Goal: Check status: Check status

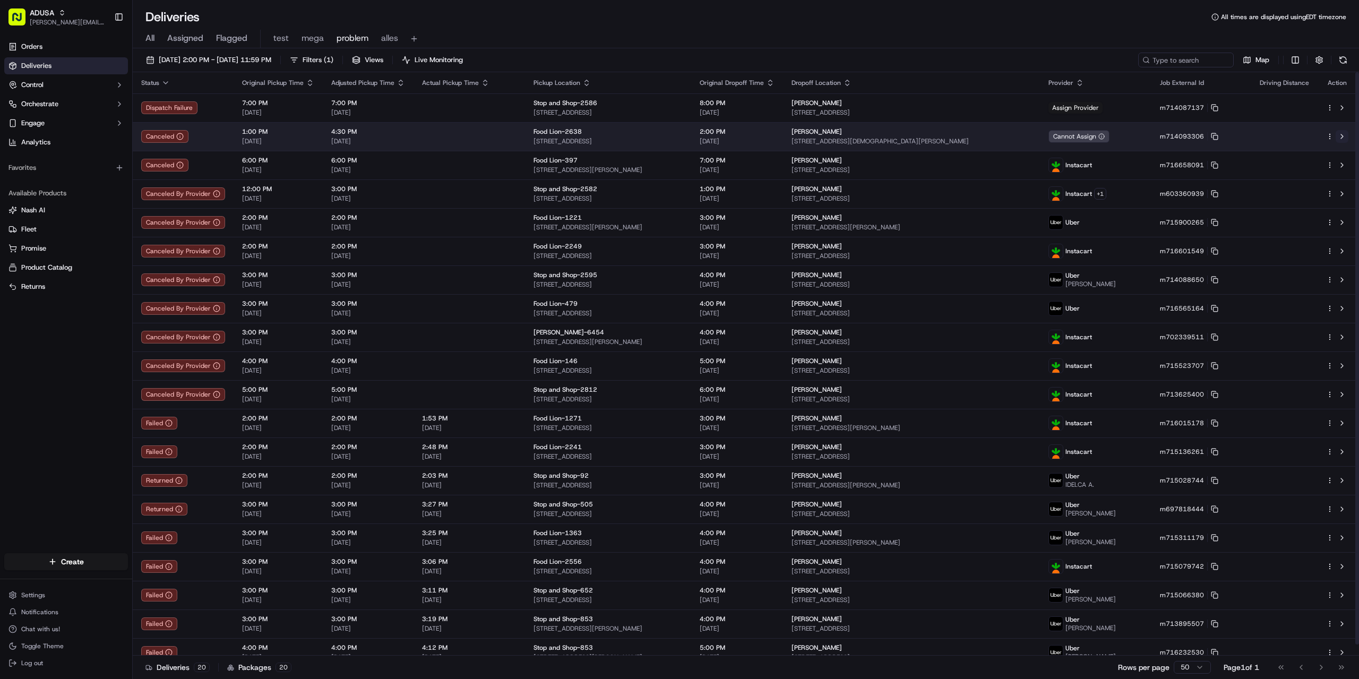
click at [1341, 135] on button at bounding box center [1342, 136] width 13 height 13
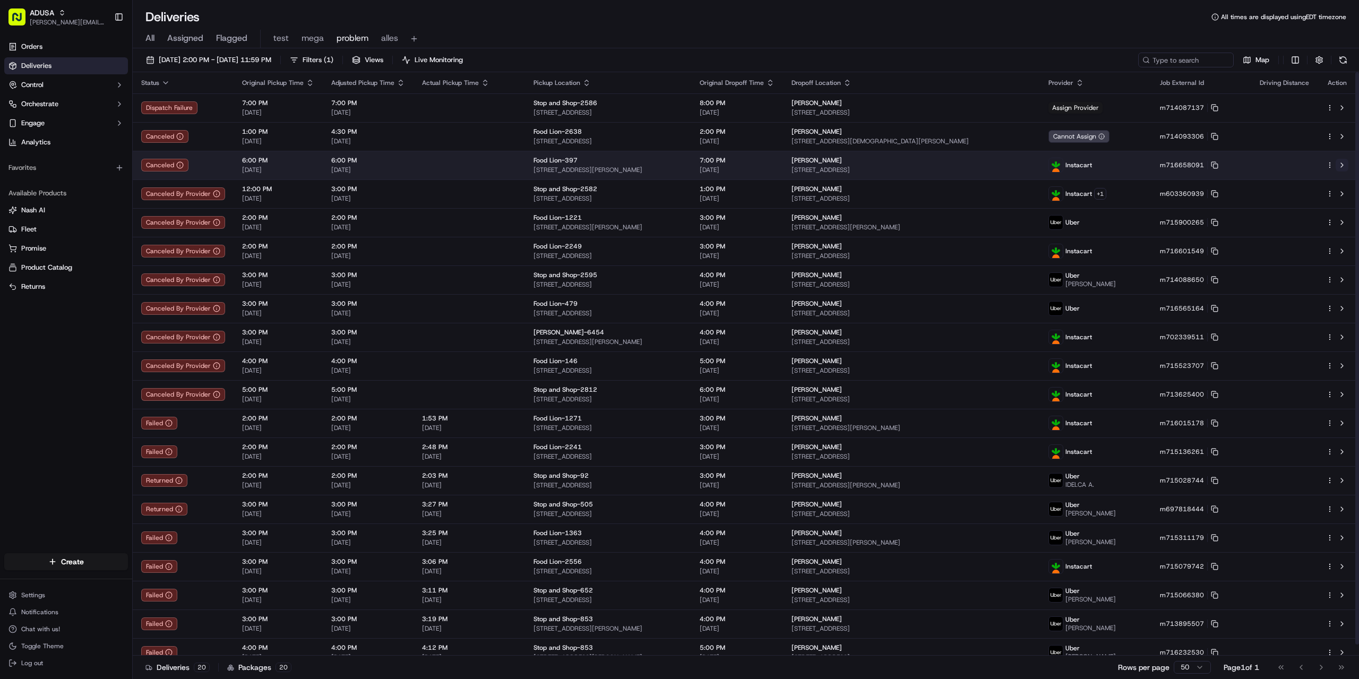
click at [1344, 165] on button at bounding box center [1342, 165] width 13 height 13
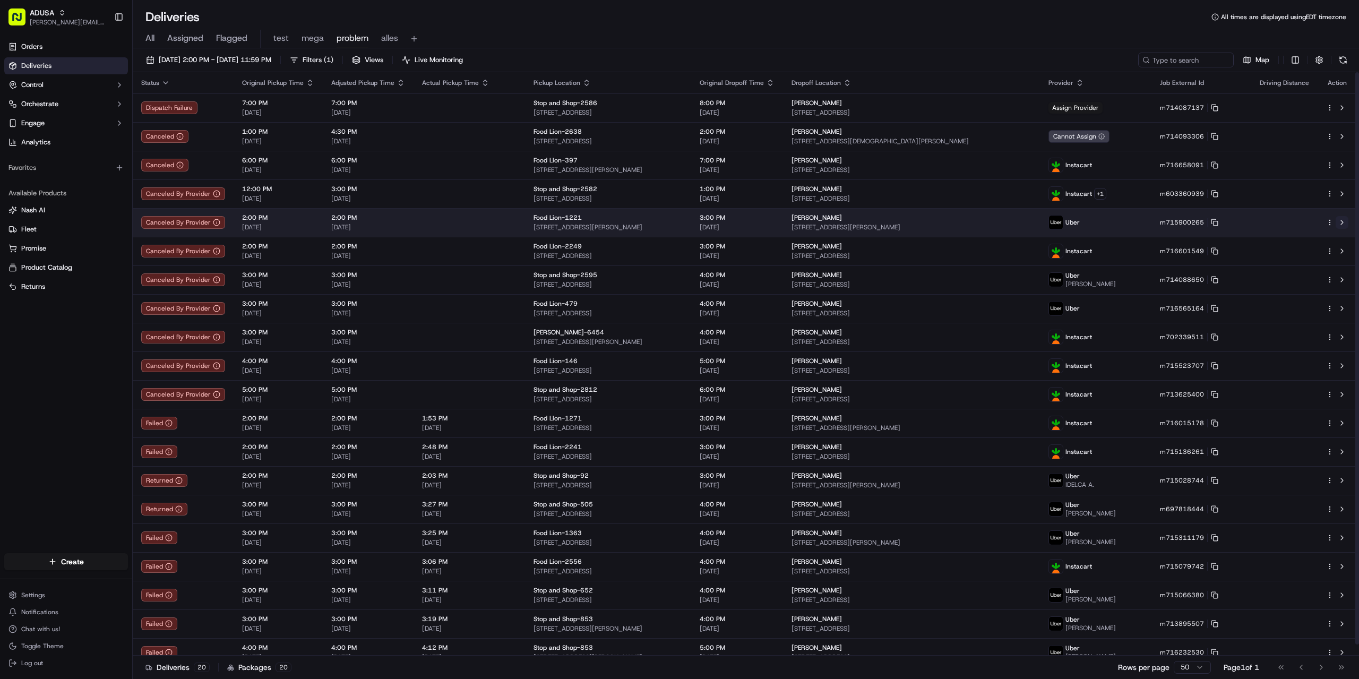
click at [1343, 223] on button at bounding box center [1342, 222] width 13 height 13
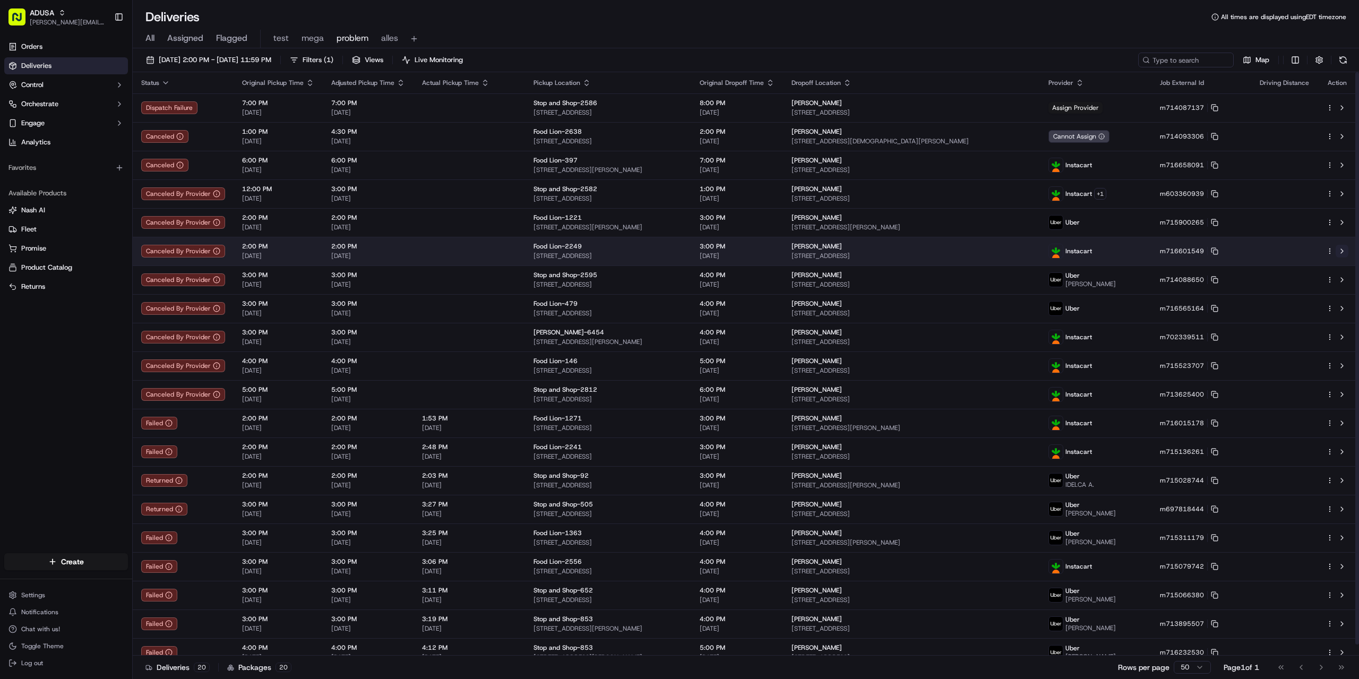
click at [1342, 252] on button at bounding box center [1342, 251] width 13 height 13
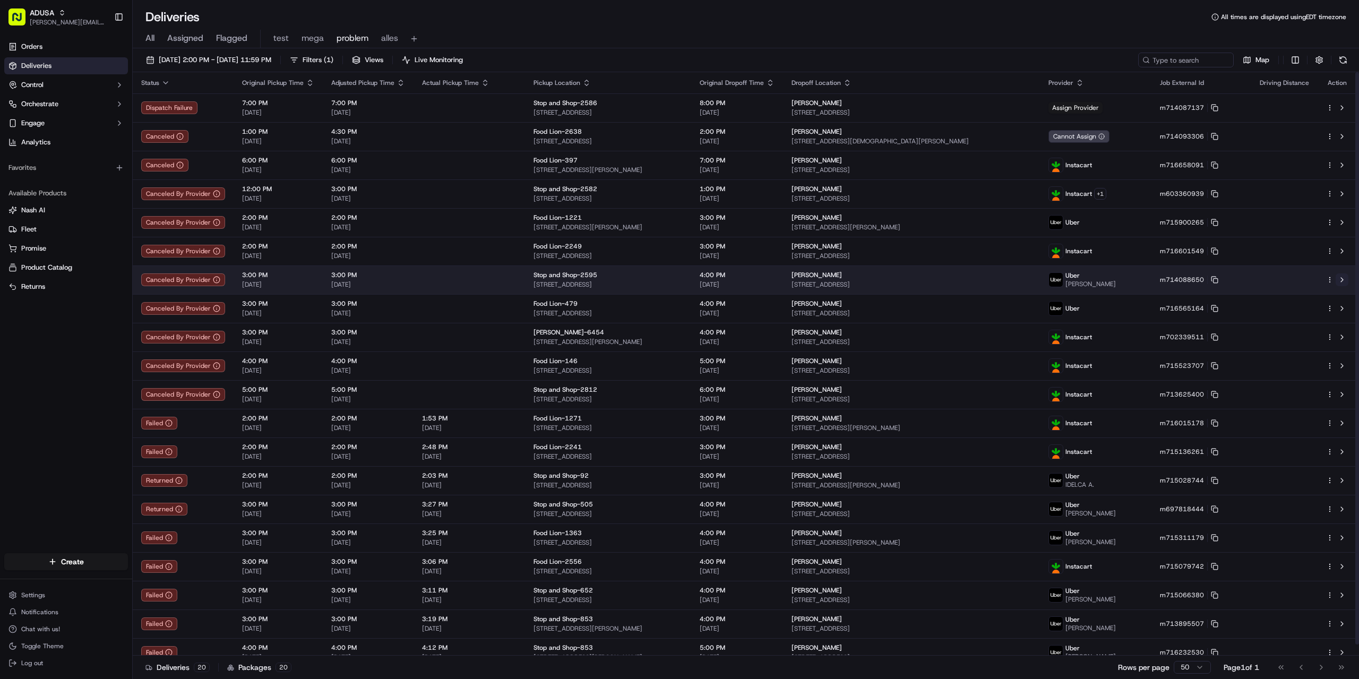
click at [1344, 279] on button at bounding box center [1342, 279] width 13 height 13
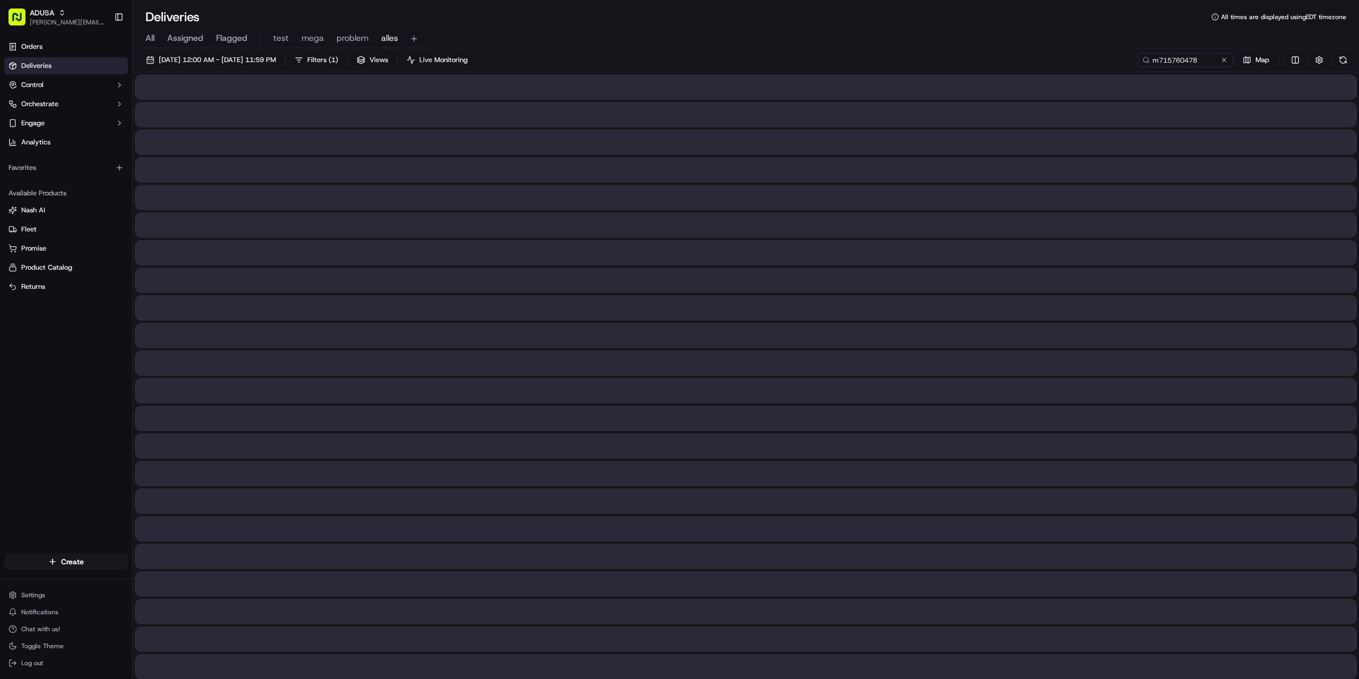
type input "m715760478"
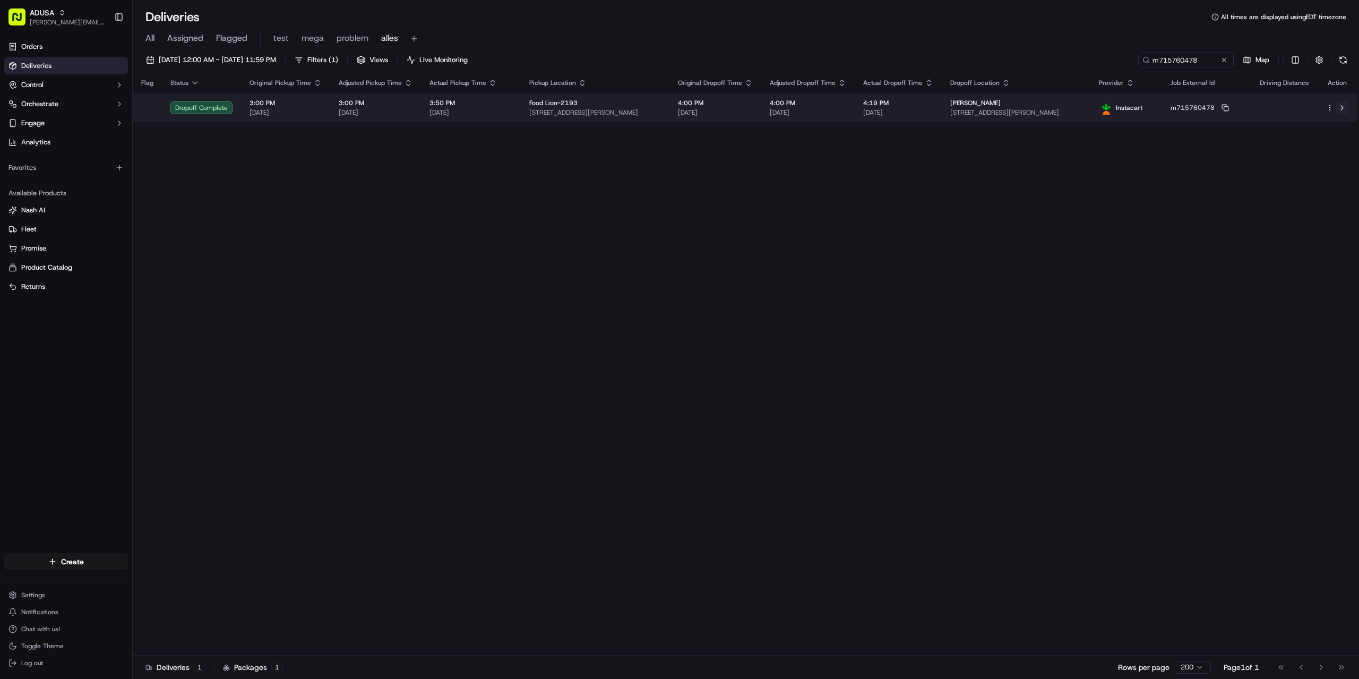
click at [1340, 109] on button at bounding box center [1342, 107] width 13 height 13
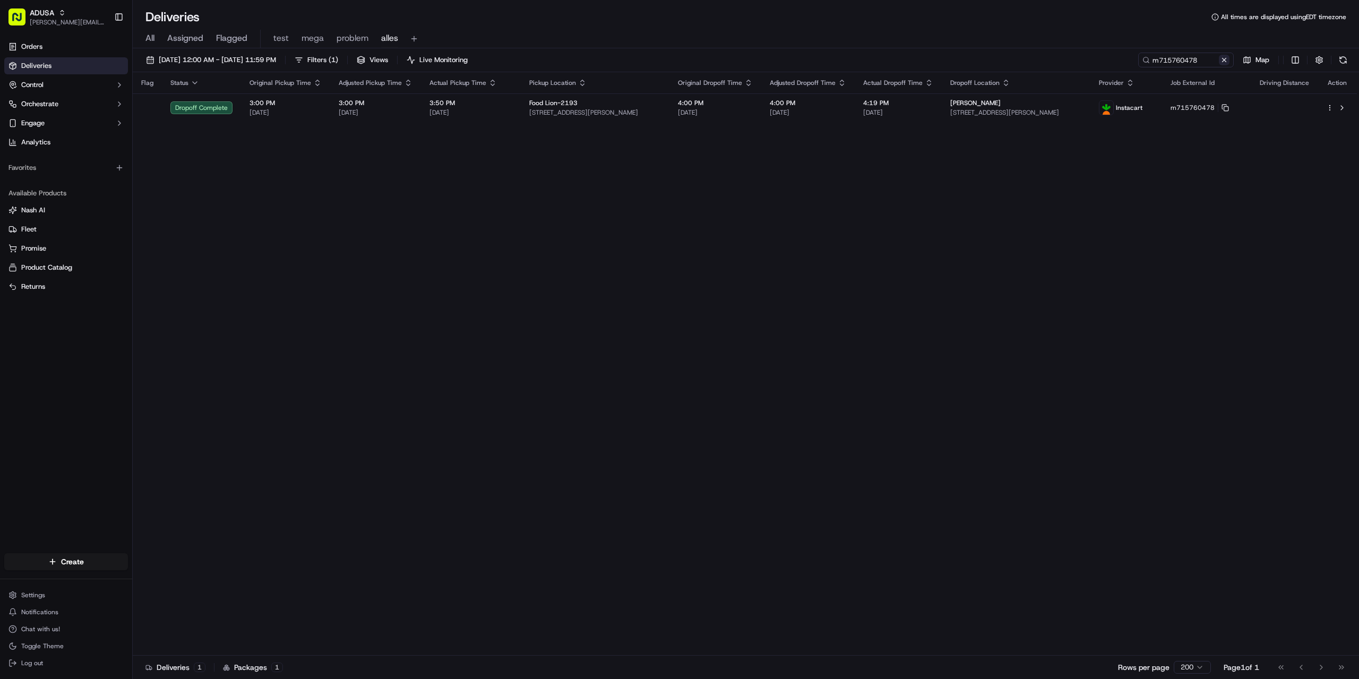
click at [1226, 61] on button at bounding box center [1224, 60] width 11 height 11
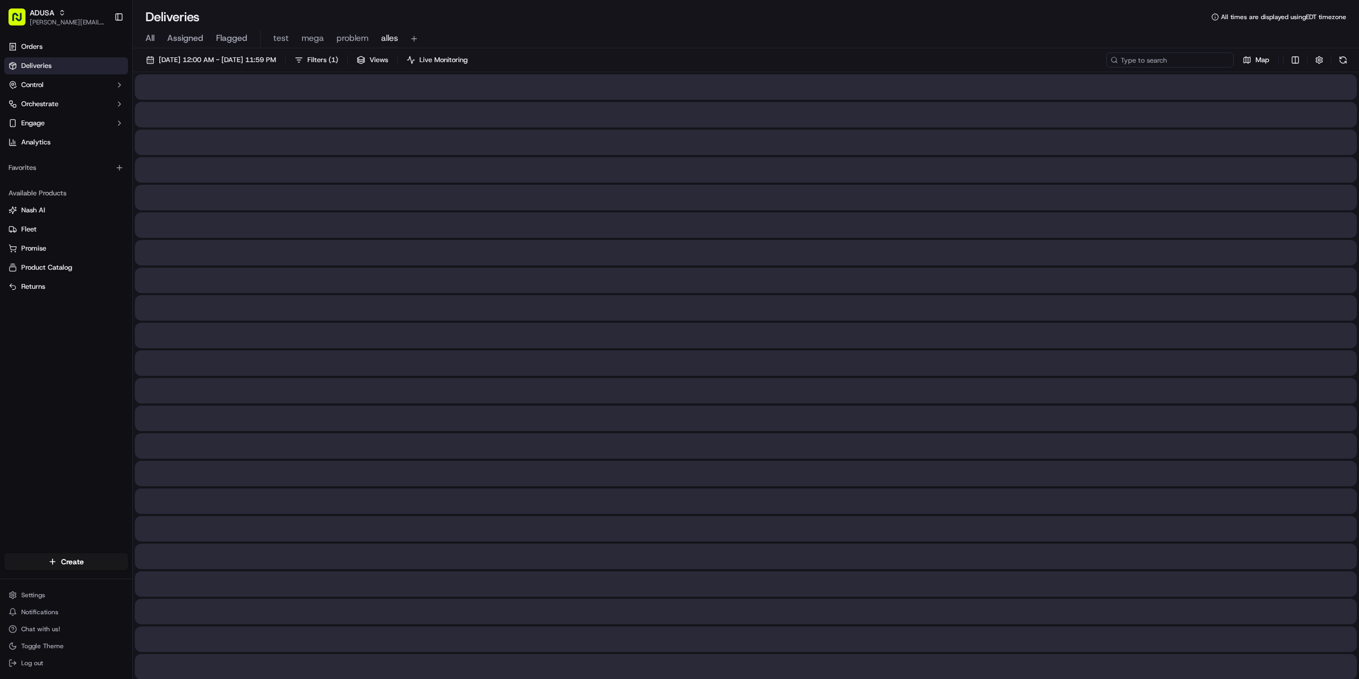
paste input "m715209014"
type input "m715209014"
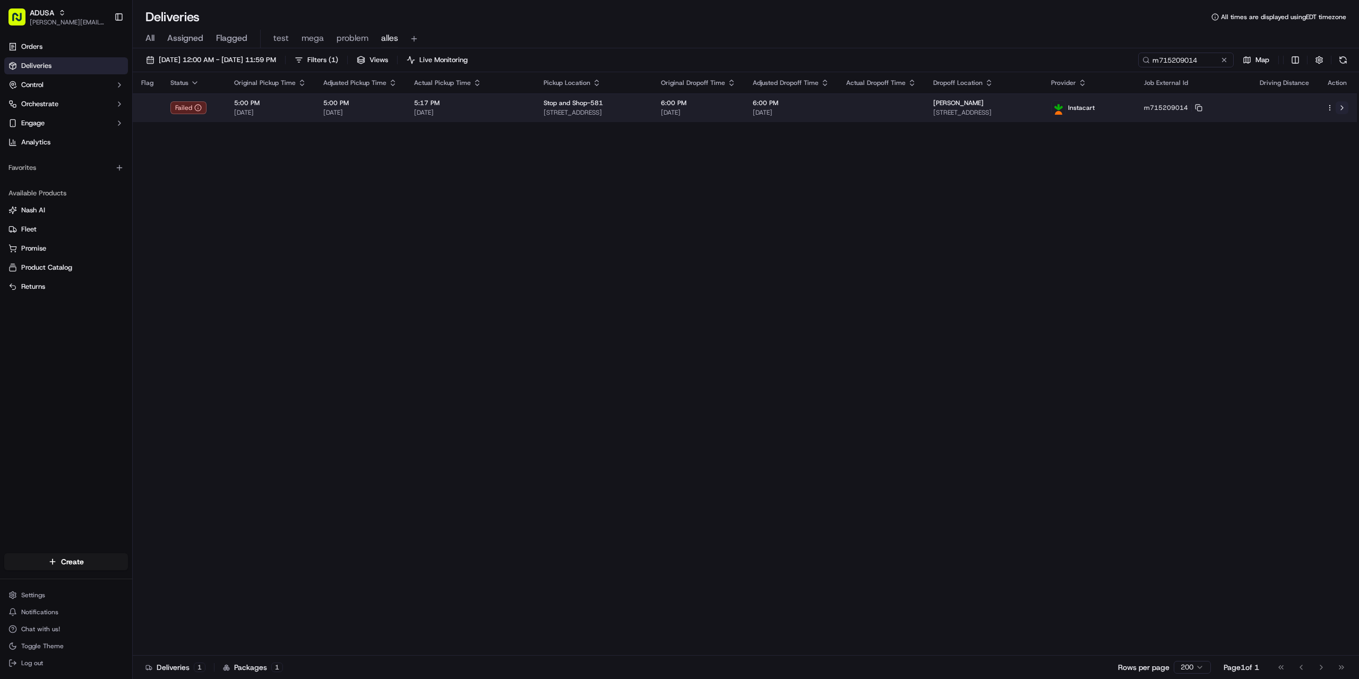
click at [1340, 108] on button at bounding box center [1342, 107] width 13 height 13
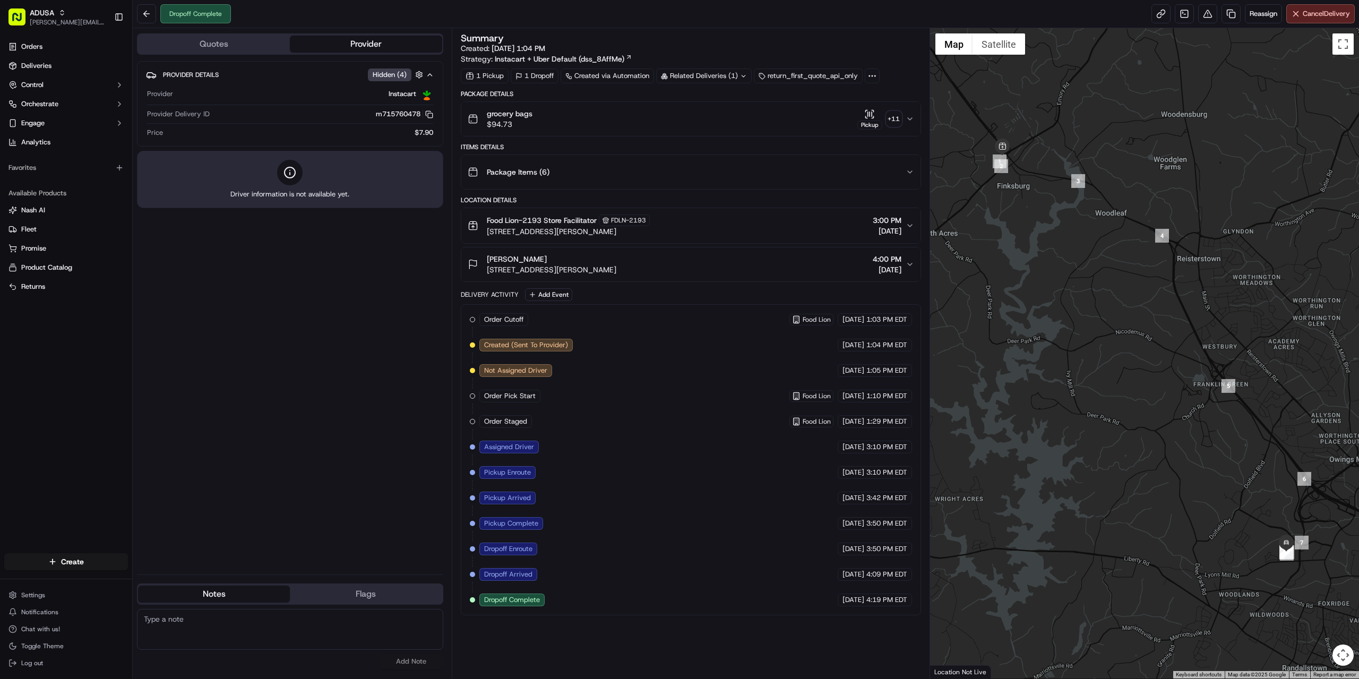
click at [658, 130] on button "grocery bags $94.73 Pickup + 11" at bounding box center [690, 119] width 459 height 34
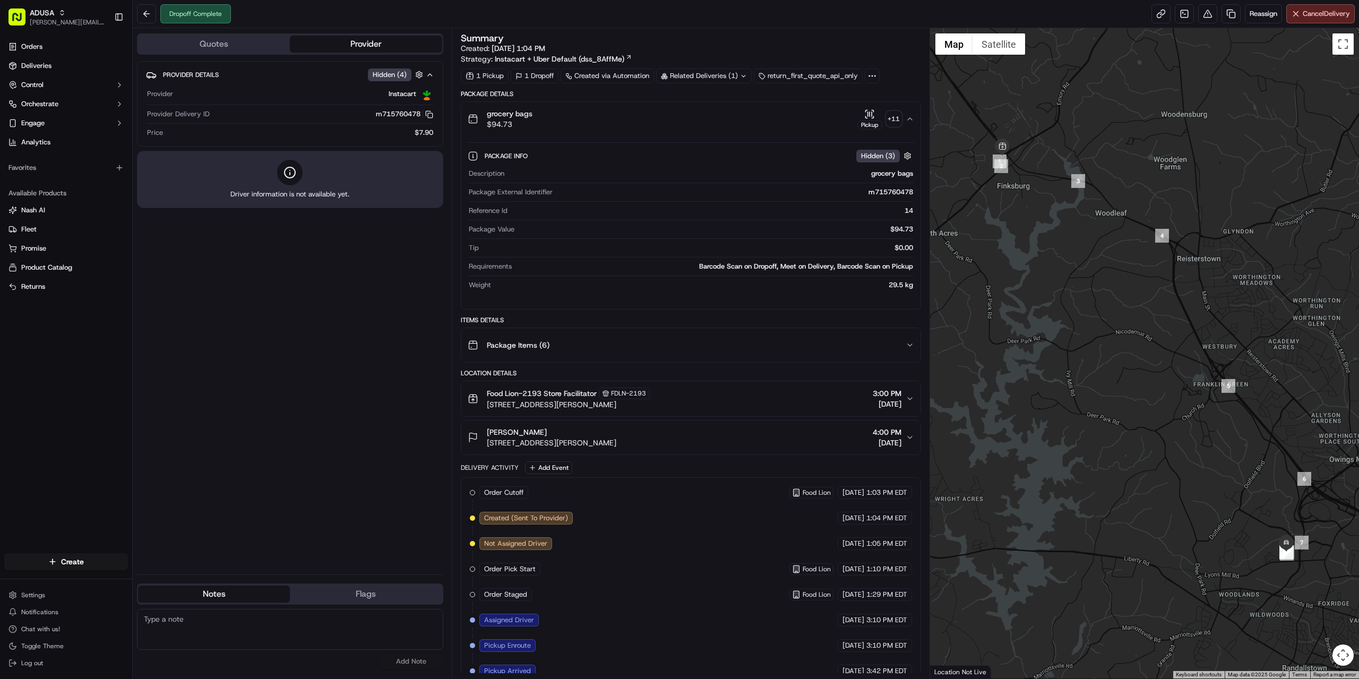
click at [653, 121] on div "grocery bags $94.73 Pickup + 11" at bounding box center [687, 118] width 438 height 21
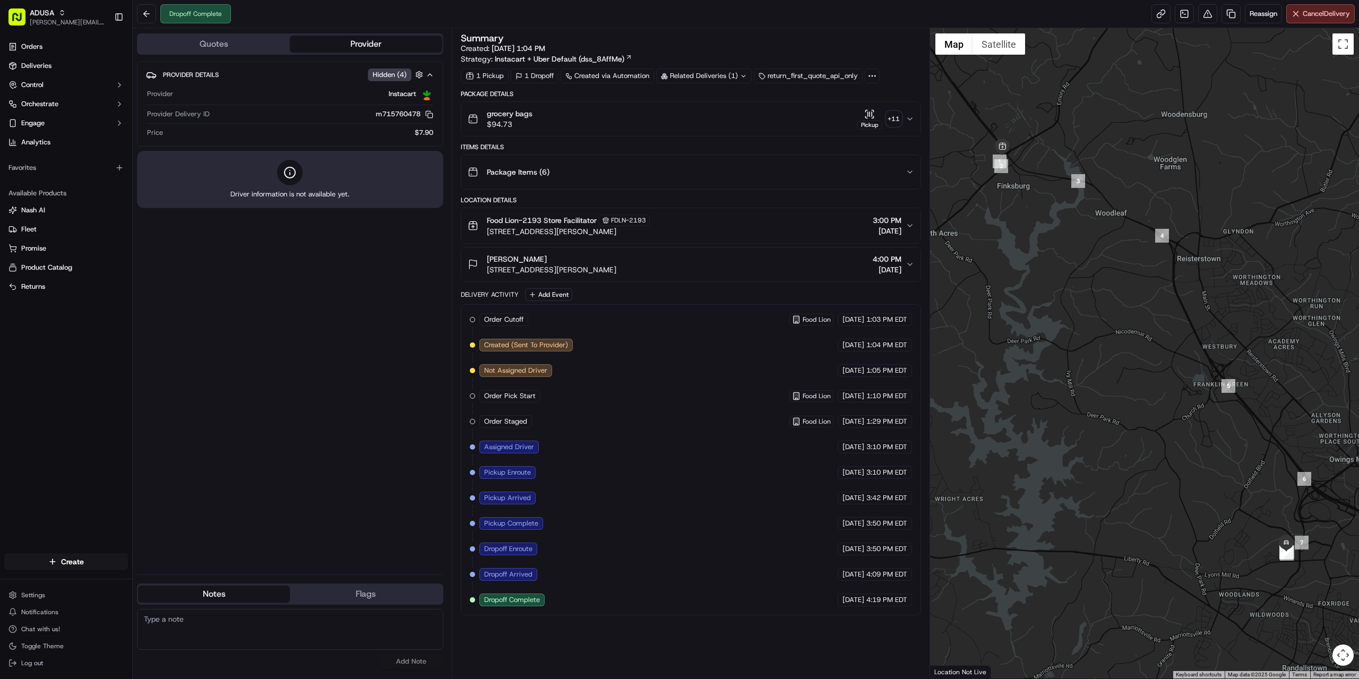
click at [622, 196] on div "Location Details" at bounding box center [691, 200] width 460 height 8
click at [621, 177] on div "Package Items ( 6 )" at bounding box center [687, 171] width 438 height 21
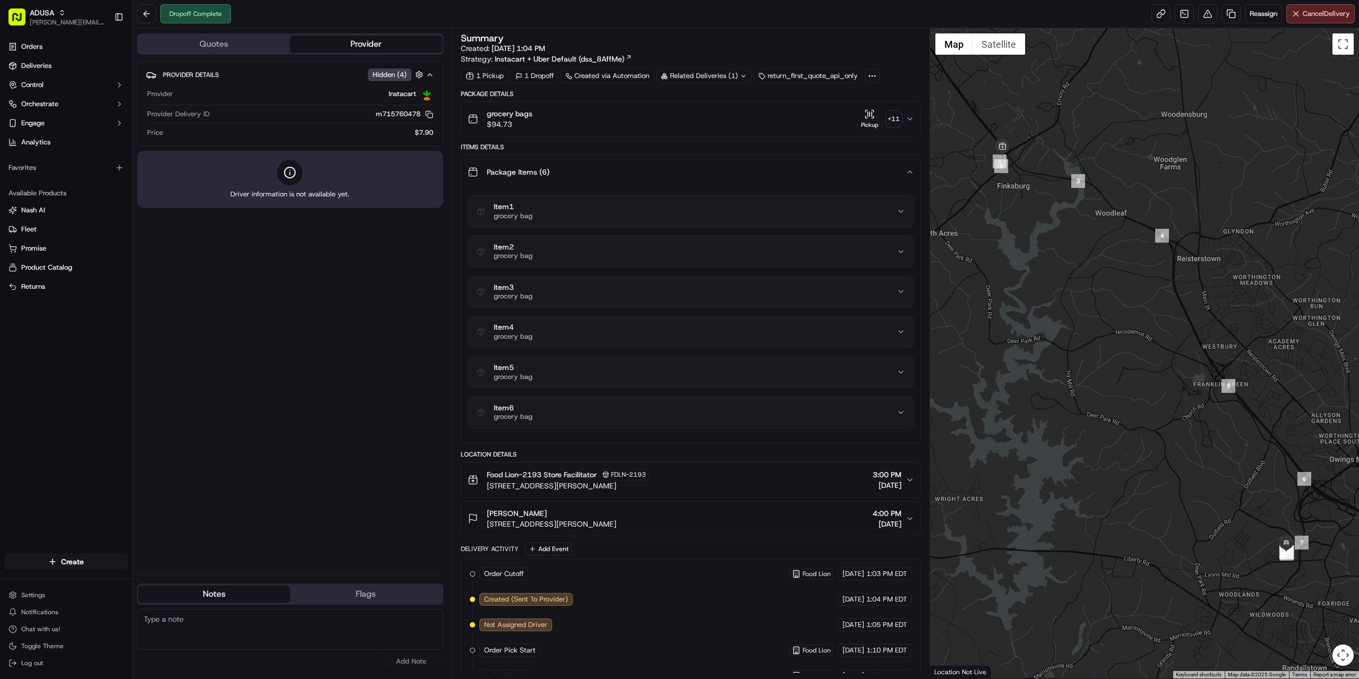
click at [621, 177] on div "Package Items ( 6 )" at bounding box center [687, 171] width 438 height 21
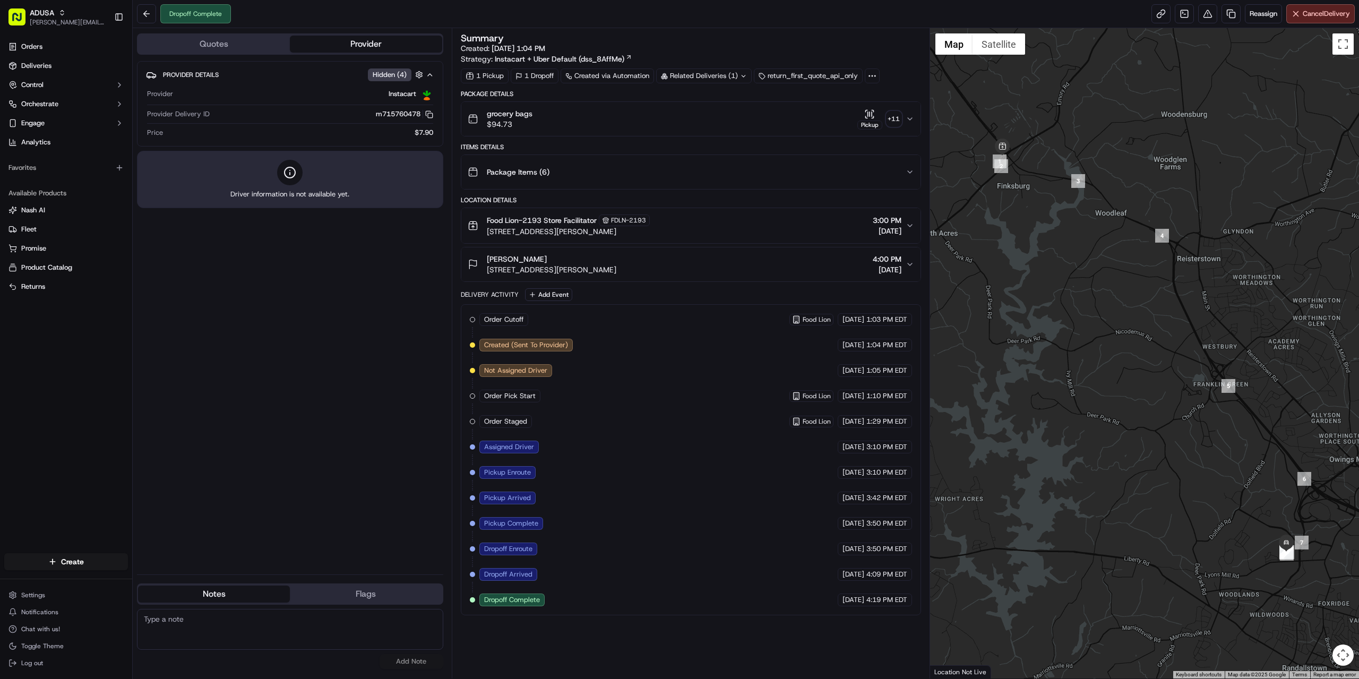
click at [623, 227] on span "3000 Gamber Rd, Finksburg, MD 21048, US" at bounding box center [568, 231] width 163 height 11
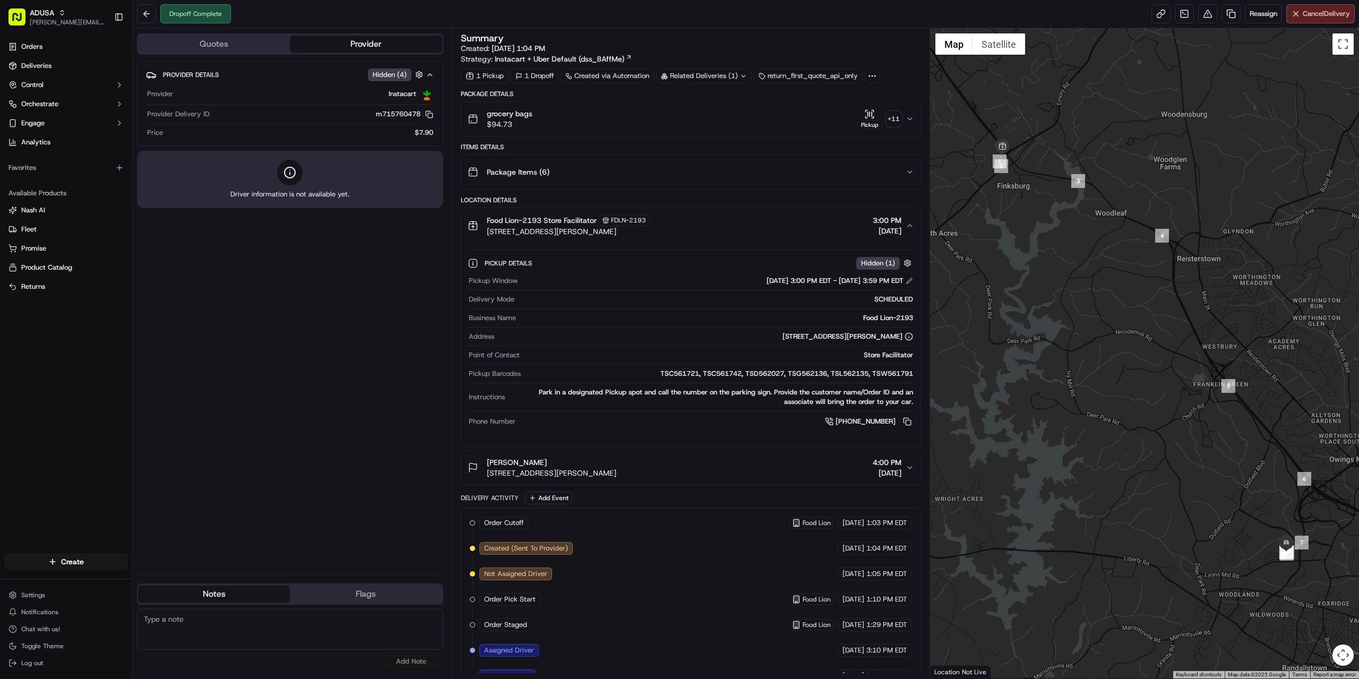
click at [623, 227] on span "3000 Gamber Rd, Finksburg, MD 21048, US" at bounding box center [568, 231] width 163 height 11
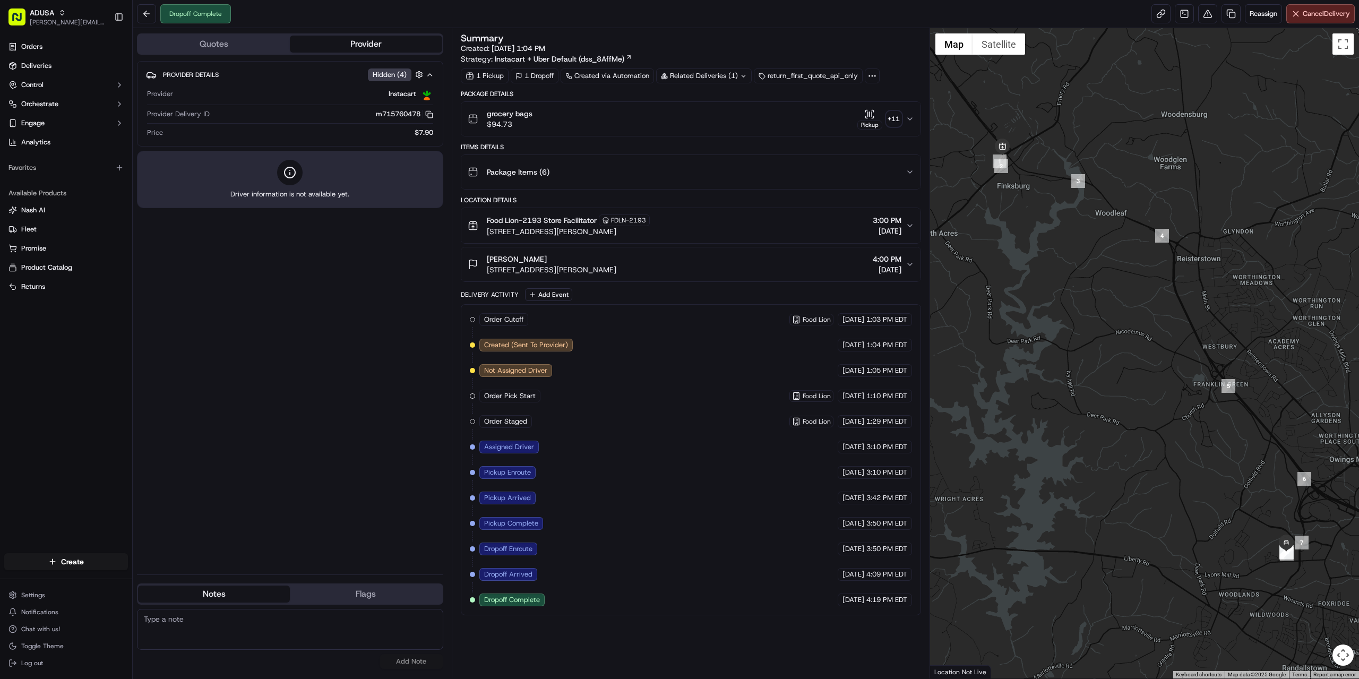
click at [616, 269] on span "4602 Owings Run Rd, 102, Owings Mills, MD 21117, US" at bounding box center [552, 269] width 130 height 11
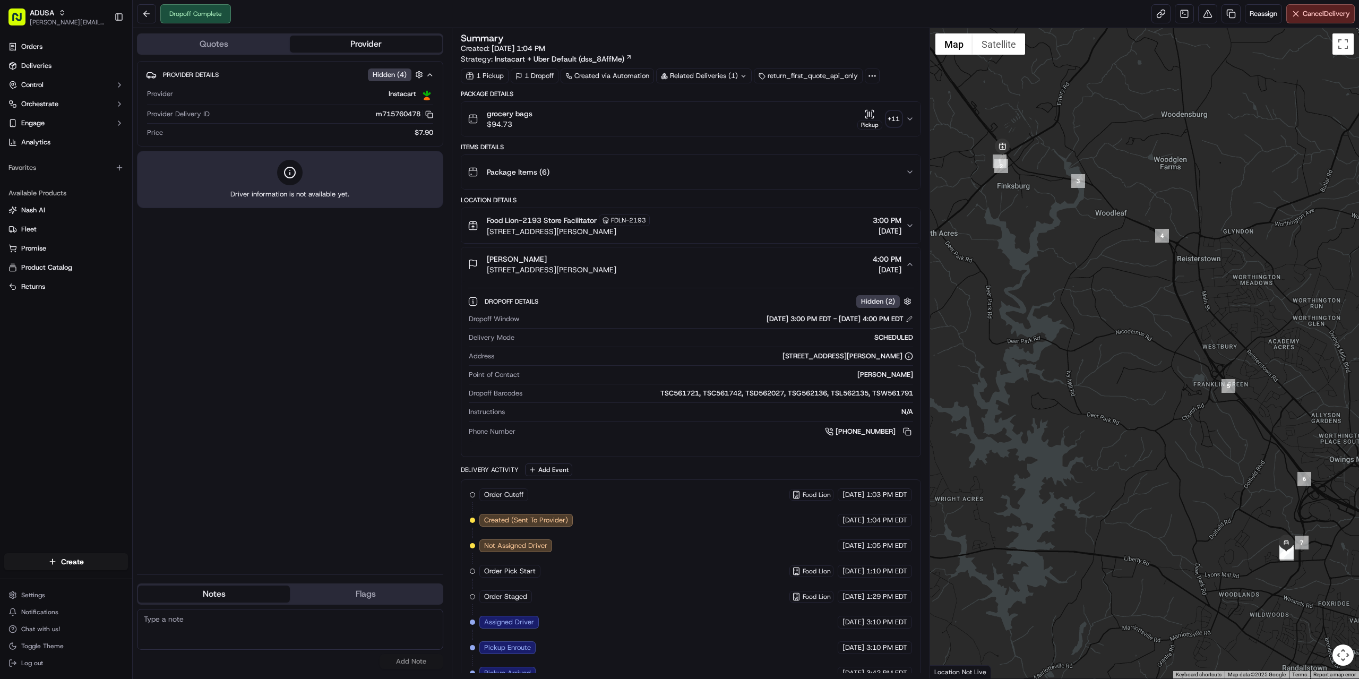
click at [373, 74] on span "Hidden ( 4 )" at bounding box center [390, 75] width 34 height 10
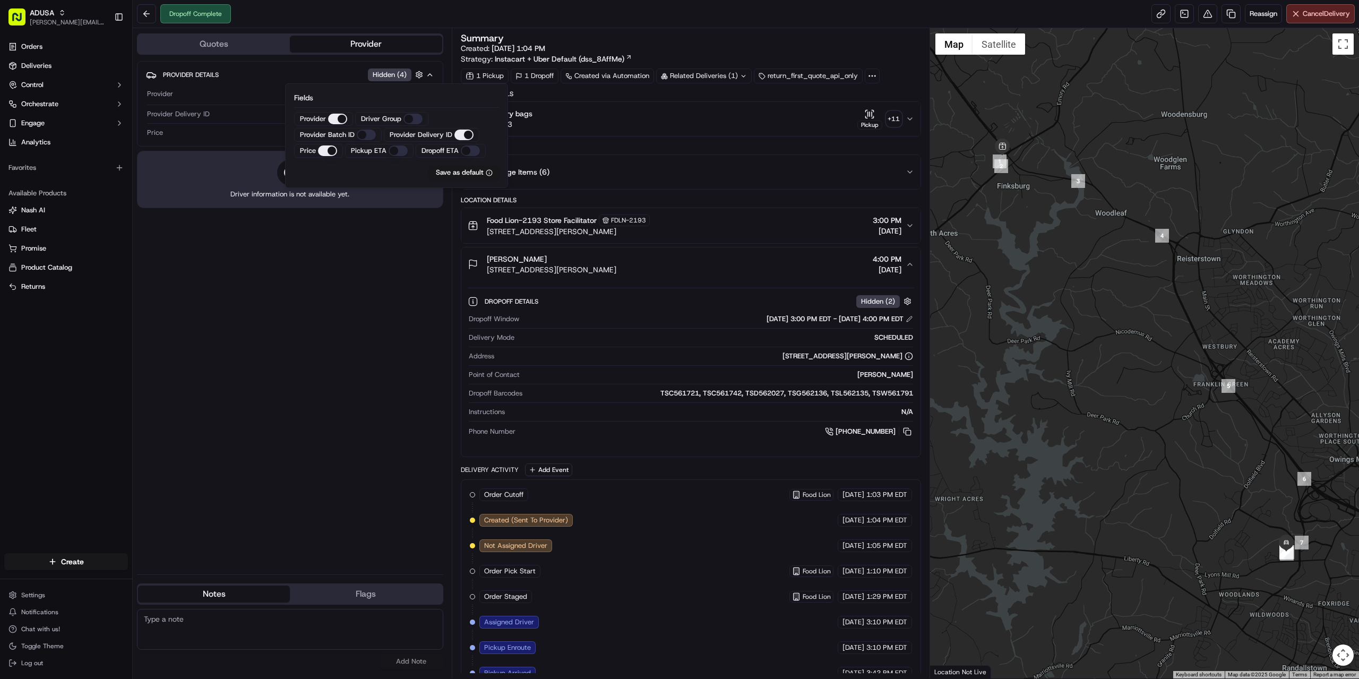
click at [373, 74] on span "Hidden ( 4 )" at bounding box center [390, 75] width 34 height 10
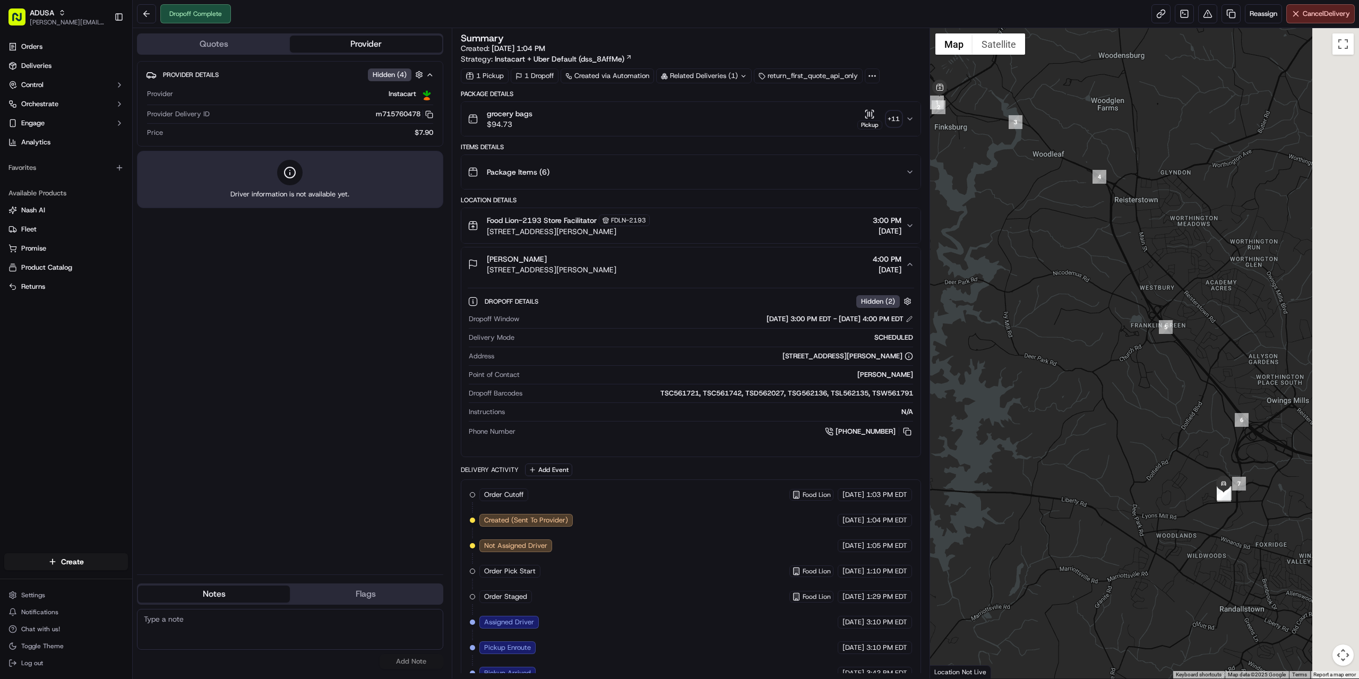
drag, startPoint x: 1076, startPoint y: 245, endPoint x: 983, endPoint y: 139, distance: 141.9
click at [983, 139] on div at bounding box center [1145, 353] width 430 height 650
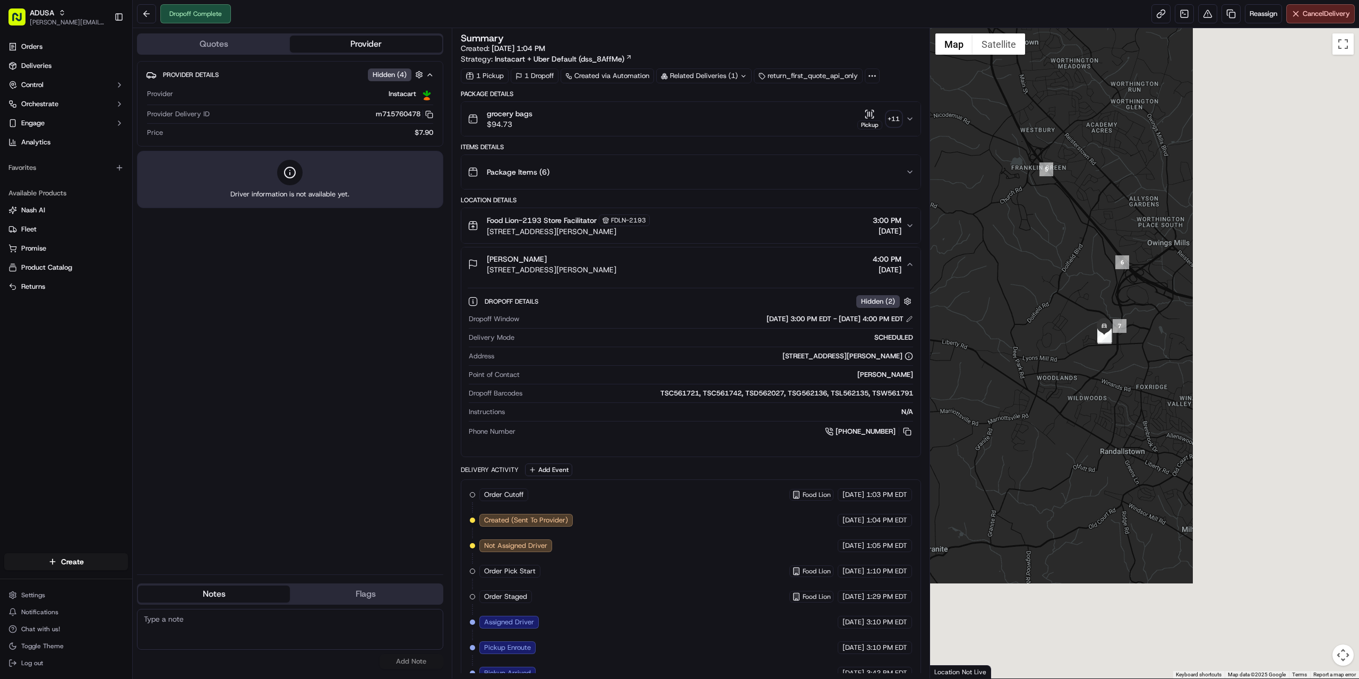
drag, startPoint x: 1145, startPoint y: 384, endPoint x: 1048, endPoint y: 261, distance: 156.9
click at [1048, 261] on div at bounding box center [1145, 353] width 430 height 650
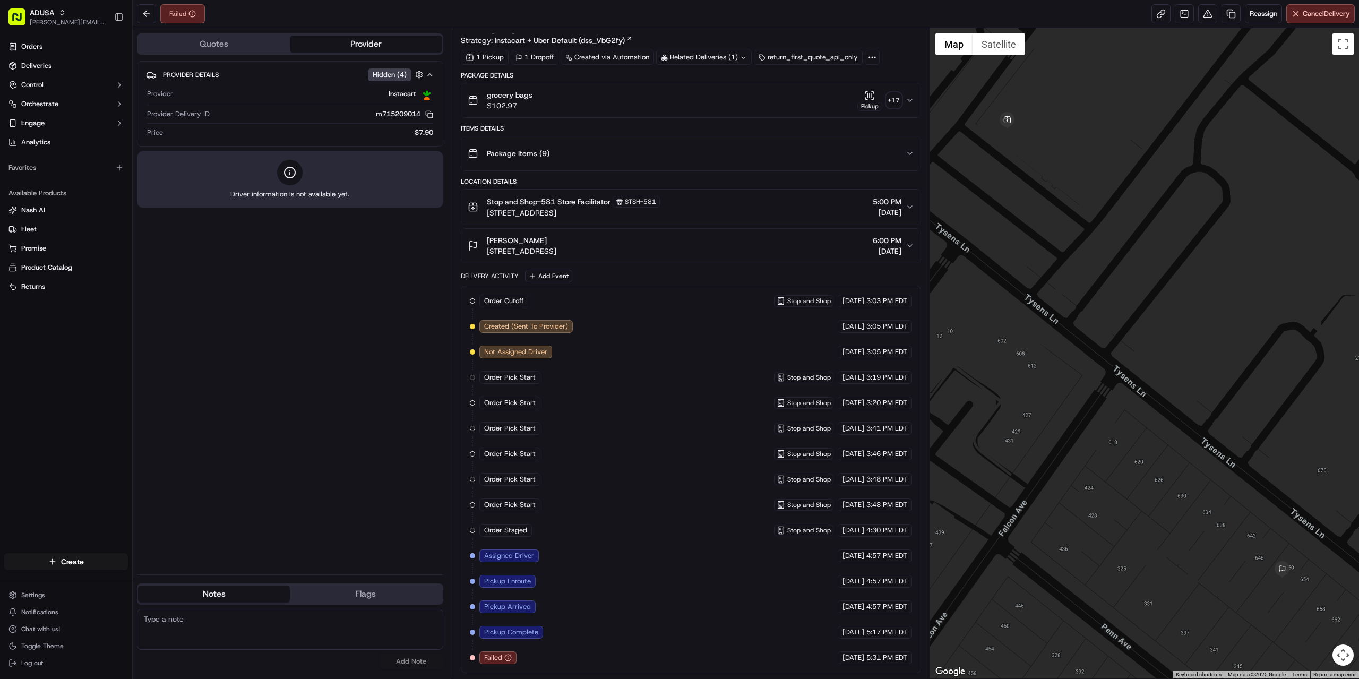
paste textarea "per store driver brought order back to store without reason. store spoke to ic,…"
type textarea "per store driver brought order back to store without reason. store spoke to ic,…"
click at [410, 661] on button "Add Note" at bounding box center [412, 661] width 64 height 15
